Goal: Task Accomplishment & Management: Manage account settings

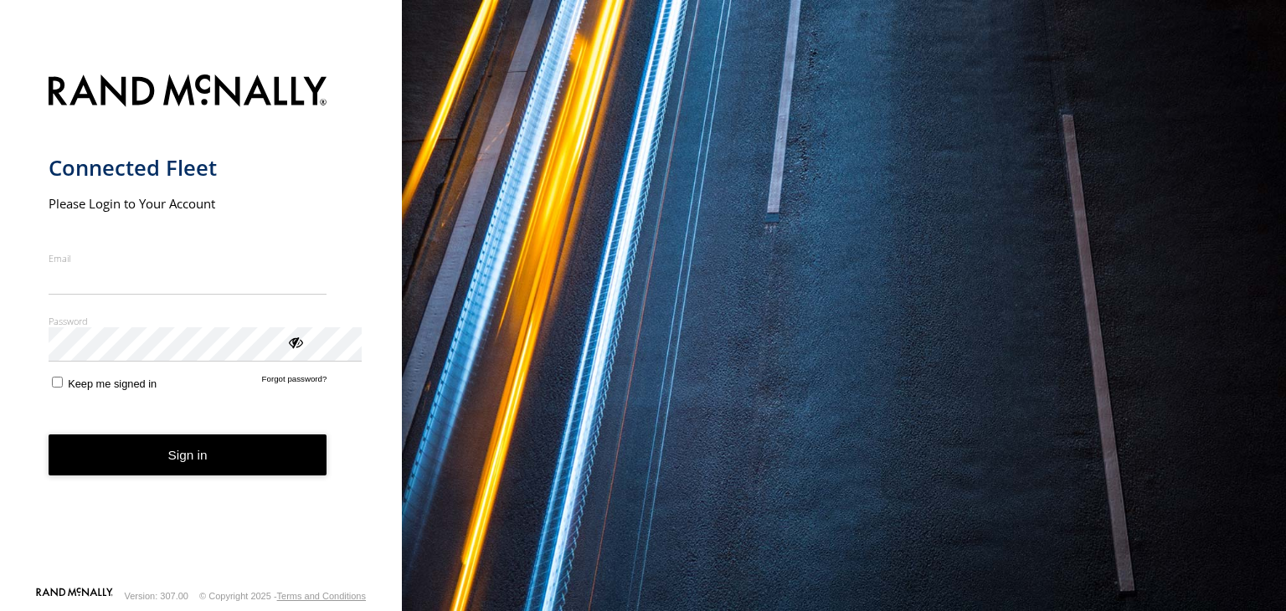
click at [137, 295] on input "Email" at bounding box center [188, 280] width 279 height 30
type input "**********"
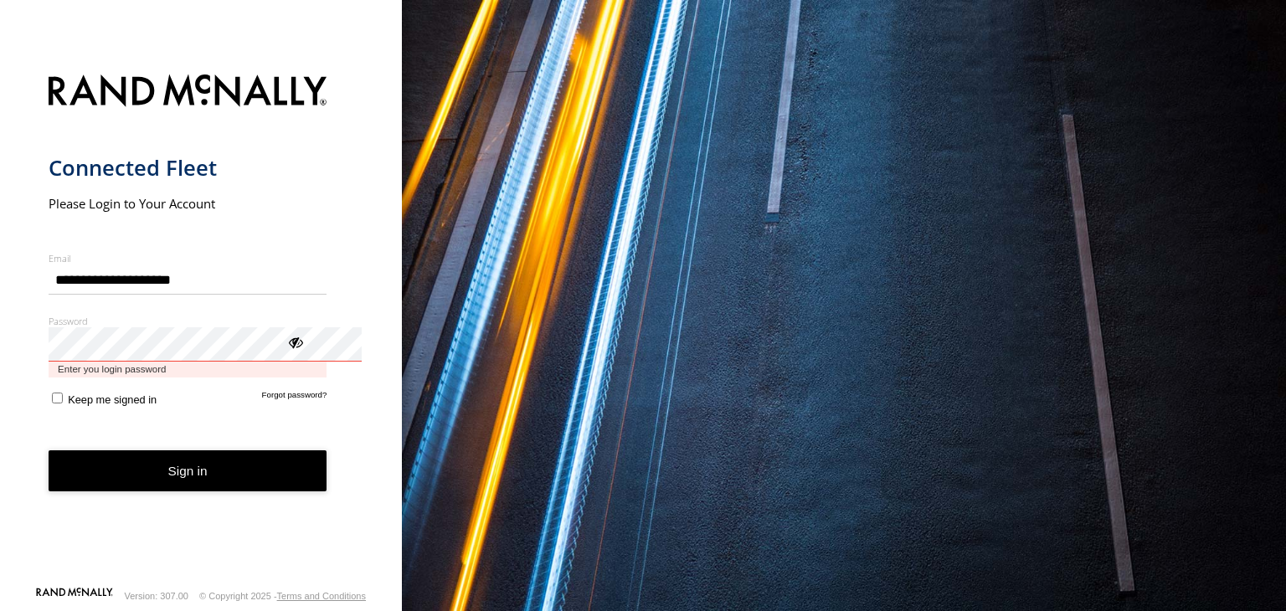
click at [49, 450] on button "Sign in" at bounding box center [188, 470] width 279 height 41
